Goal: Information Seeking & Learning: Understand process/instructions

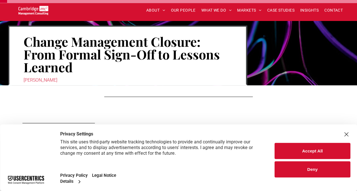
scroll to position [54, 0]
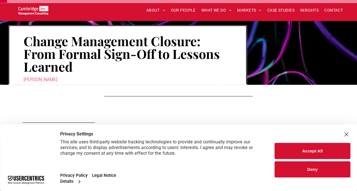
click at [346, 136] on div "Close Layer" at bounding box center [346, 135] width 8 height 8
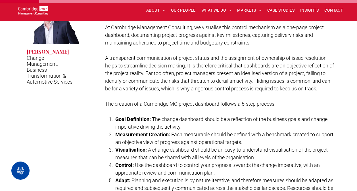
scroll to position [236, 0]
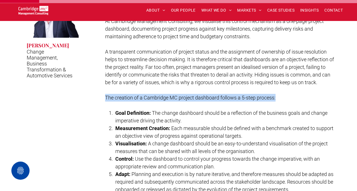
drag, startPoint x: 102, startPoint y: 98, endPoint x: 283, endPoint y: 98, distance: 180.5
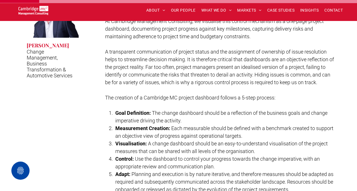
drag, startPoint x: 283, startPoint y: 98, endPoint x: 242, endPoint y: 108, distance: 42.5
click at [242, 108] on p at bounding box center [220, 106] width 230 height 8
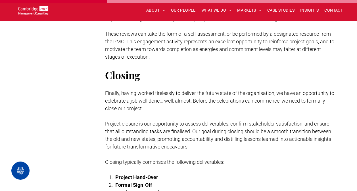
scroll to position [649, 0]
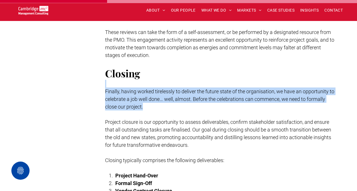
drag, startPoint x: 106, startPoint y: 85, endPoint x: 177, endPoint y: 107, distance: 73.8
click at [177, 107] on p "Finally, having worked tirelessly to deliver the future state of the organisati…" at bounding box center [220, 99] width 230 height 23
click at [141, 102] on p "Finally, having worked tirelessly to deliver the future state of the organisati…" at bounding box center [220, 99] width 230 height 23
drag, startPoint x: 139, startPoint y: 104, endPoint x: 106, endPoint y: 94, distance: 34.9
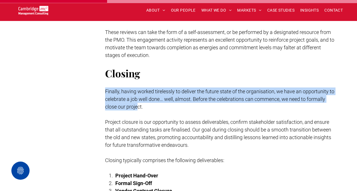
click at [106, 94] on span "Finally, having worked tirelessly to deliver the future state of the organisati…" at bounding box center [219, 99] width 229 height 21
drag, startPoint x: 106, startPoint y: 94, endPoint x: 119, endPoint y: 95, distance: 14.0
click at [119, 95] on span "Finally, having worked tirelessly to deliver the future state of the organisati…" at bounding box center [219, 99] width 229 height 21
click at [105, 89] on span "Finally, having worked tirelessly to deliver the future state of the organisati…" at bounding box center [219, 99] width 229 height 21
drag, startPoint x: 107, startPoint y: 89, endPoint x: 159, endPoint y: 106, distance: 54.7
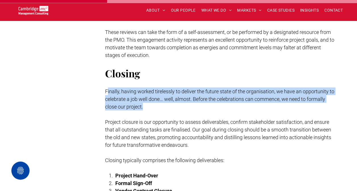
click at [159, 106] on p "Finally, having worked tirelessly to deliver the future state of the organisati…" at bounding box center [220, 99] width 230 height 23
click at [187, 106] on p "Finally, having worked tirelessly to deliver the future state of the organisati…" at bounding box center [220, 99] width 230 height 23
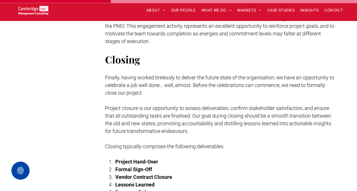
scroll to position [663, 0]
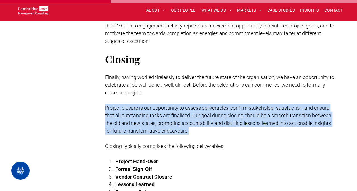
drag, startPoint x: 103, startPoint y: 105, endPoint x: 223, endPoint y: 131, distance: 122.8
click at [223, 131] on p "Project closure is our opportunity to assess deliverables, confirm stakeholder …" at bounding box center [220, 119] width 230 height 31
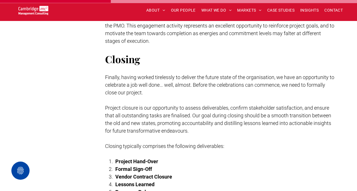
click at [177, 124] on span "Project closure is our opportunity to assess deliverables, confirm stakeholder …" at bounding box center [218, 119] width 226 height 29
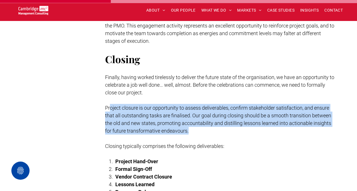
drag, startPoint x: 151, startPoint y: 110, endPoint x: 246, endPoint y: 134, distance: 98.0
click at [246, 134] on p "Project closure is our opportunity to assess deliverables, confirm stakeholder …" at bounding box center [220, 119] width 230 height 31
drag, startPoint x: 246, startPoint y: 134, endPoint x: 181, endPoint y: 131, distance: 64.8
click at [181, 131] on span "Project closure is our opportunity to assess deliverables, confirm stakeholder …" at bounding box center [218, 119] width 226 height 29
click at [118, 111] on p "Project closure is our opportunity to assess deliverables, confirm stakeholder …" at bounding box center [220, 119] width 230 height 31
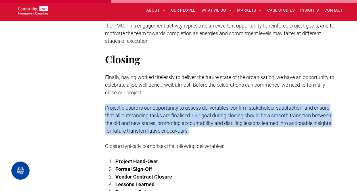
drag, startPoint x: 104, startPoint y: 106, endPoint x: 216, endPoint y: 127, distance: 114.3
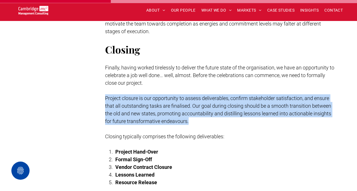
scroll to position [678, 0]
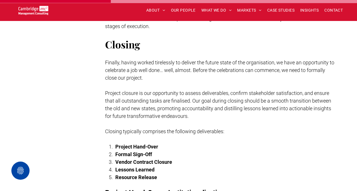
click at [216, 127] on p at bounding box center [220, 124] width 230 height 8
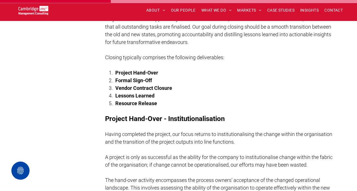
scroll to position [757, 0]
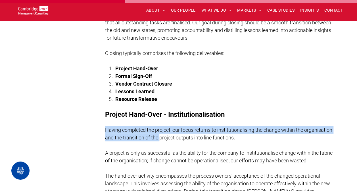
drag, startPoint x: 176, startPoint y: 121, endPoint x: 159, endPoint y: 134, distance: 21.6
click at [159, 134] on span "Having completed the project, our focus returns to institutionalising the chang…" at bounding box center [218, 134] width 227 height 14
drag, startPoint x: 159, startPoint y: 134, endPoint x: 121, endPoint y: 133, distance: 38.3
click at [121, 133] on p "Having completed the project, our focus returns to institutionalising the chang…" at bounding box center [220, 133] width 230 height 15
click at [107, 130] on span "Having completed the project, our focus returns to institutionalising the chang…" at bounding box center [218, 134] width 227 height 14
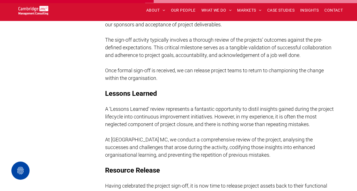
scroll to position [999, 0]
